Goal: Task Accomplishment & Management: Complete application form

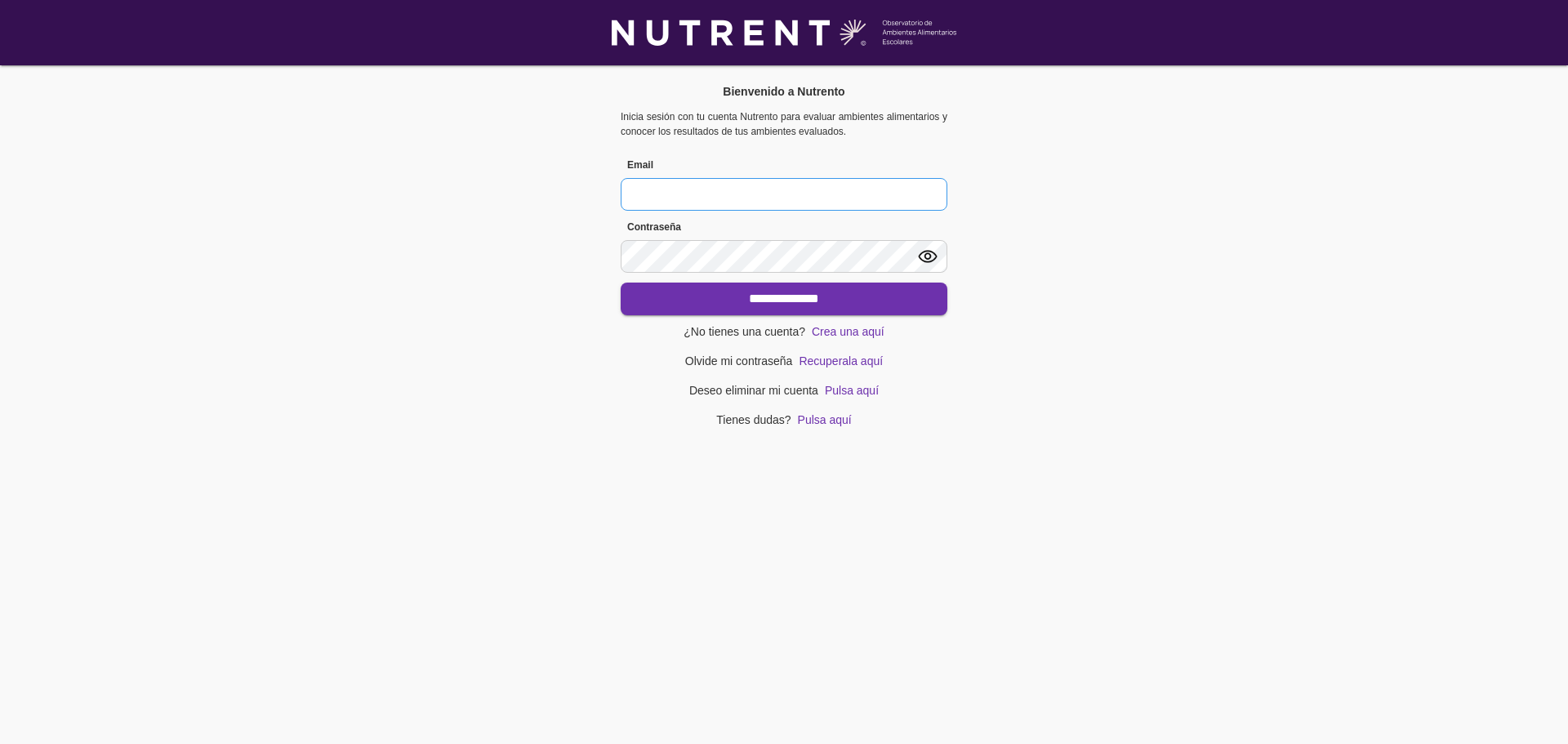
click at [787, 192] on input at bounding box center [784, 194] width 327 height 32
type input "**********"
click at [870, 332] on link "Crea una aquí" at bounding box center [848, 331] width 72 height 11
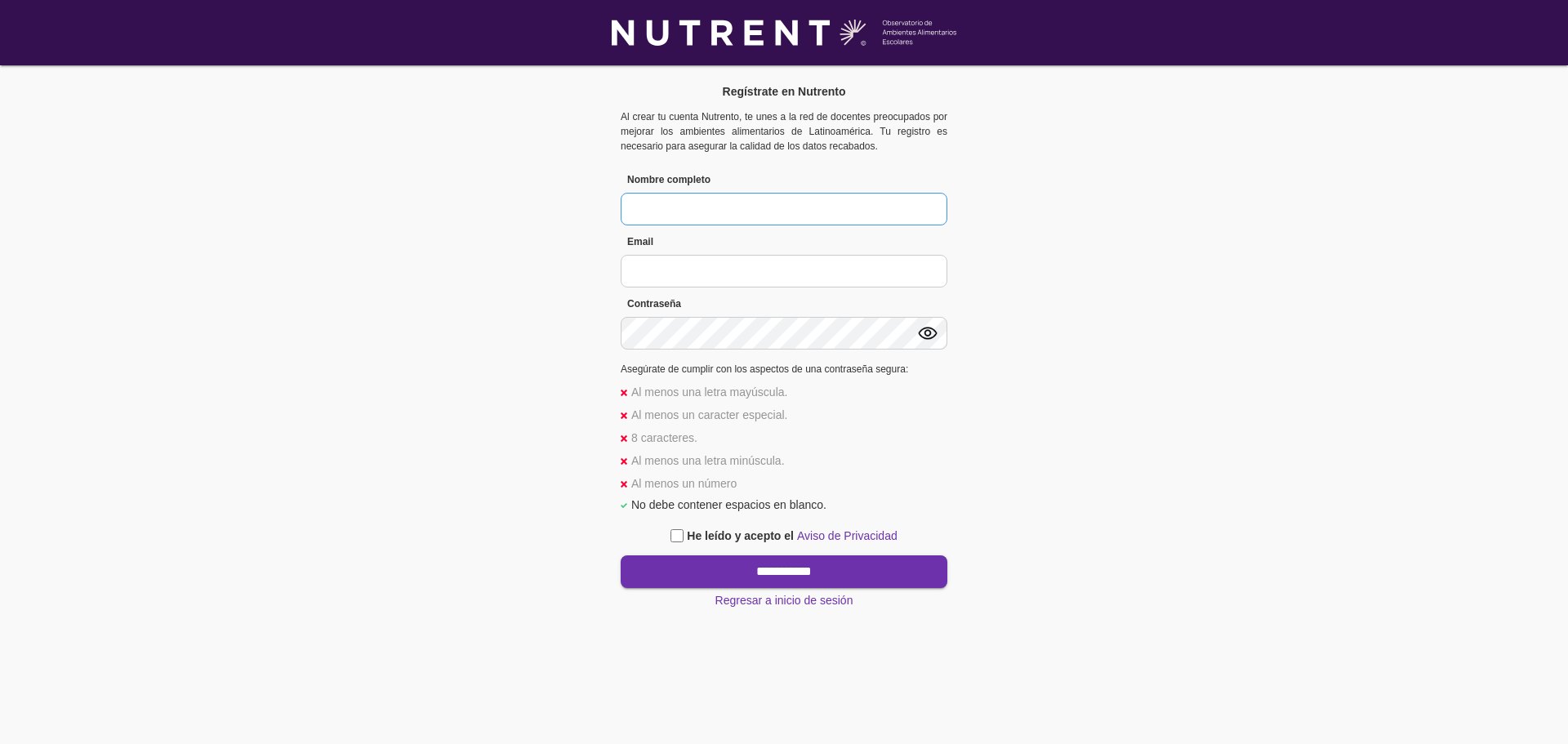
click at [733, 197] on input "text" at bounding box center [784, 209] width 327 height 32
